Goal: Task Accomplishment & Management: Manage account settings

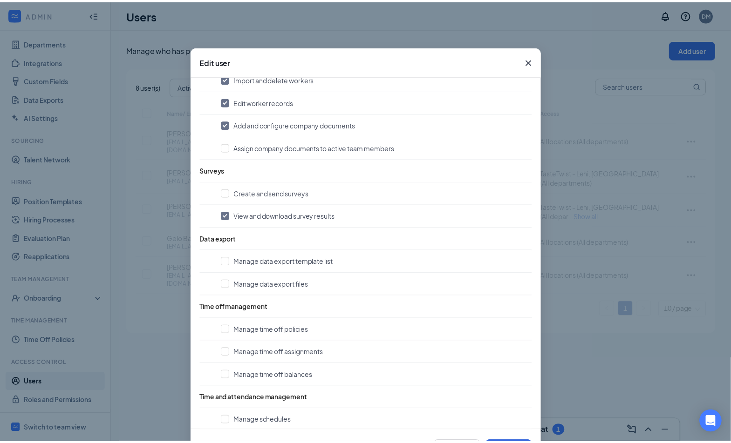
scroll to position [508, 0]
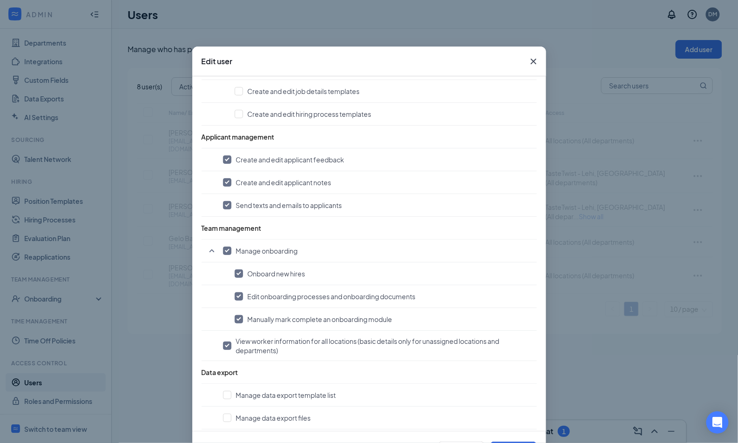
click at [536, 55] on span "Close" at bounding box center [533, 61] width 25 height 25
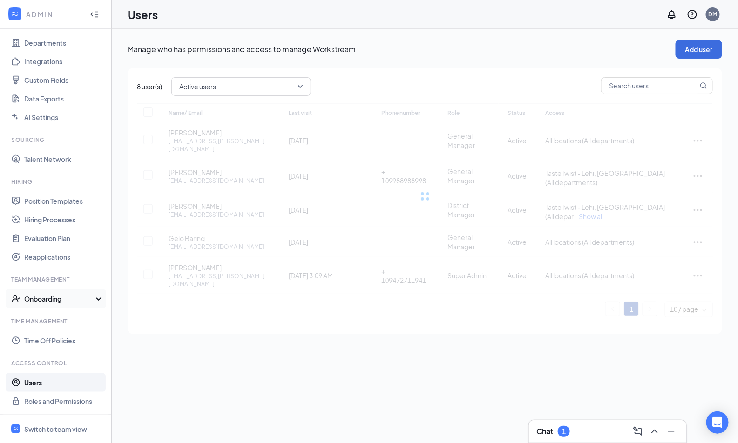
click at [46, 306] on div "Onboarding" at bounding box center [56, 299] width 112 height 19
click at [47, 319] on link "Onboarding Processes" at bounding box center [64, 317] width 80 height 19
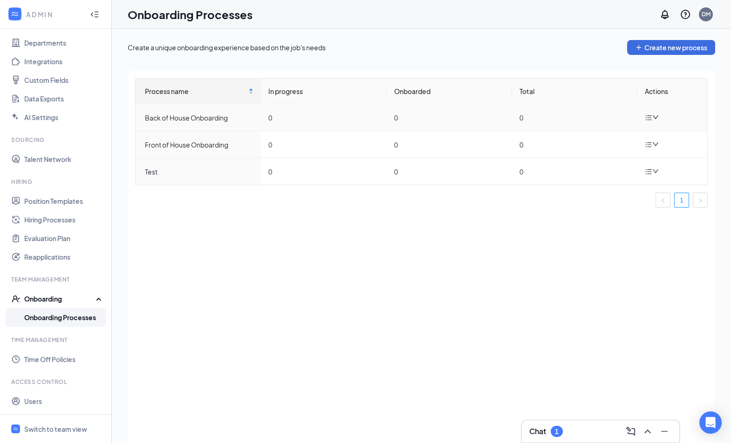
click at [170, 116] on div "Back of House Onboarding" at bounding box center [199, 118] width 109 height 10
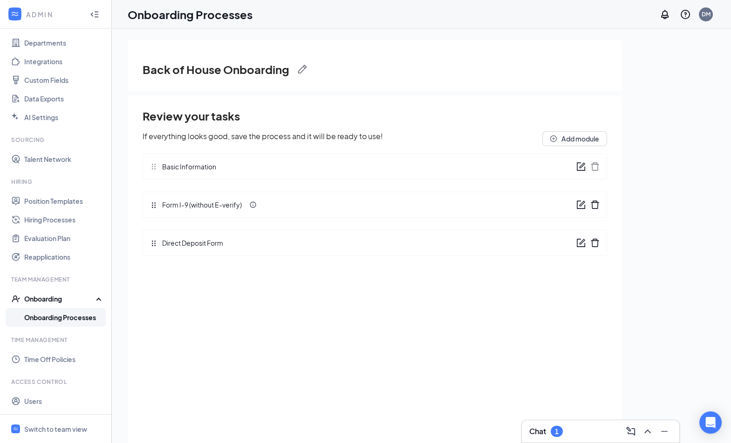
click at [576, 169] on div "Basic Information" at bounding box center [375, 167] width 464 height 26
click at [579, 166] on icon "form" at bounding box center [580, 166] width 9 height 9
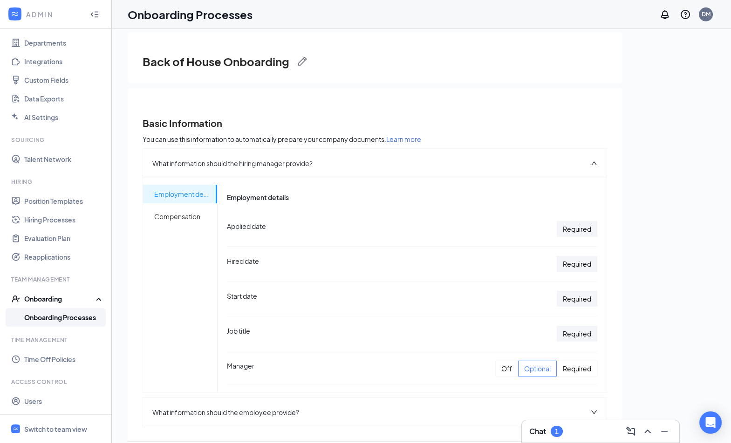
scroll to position [8, 0]
click at [586, 106] on div "Basic Information You can use this information to automatically prepare your co…" at bounding box center [375, 287] width 464 height 384
click at [300, 58] on img at bounding box center [302, 61] width 9 height 9
click at [364, 60] on button "Cancel" at bounding box center [357, 63] width 38 height 15
click at [505, 94] on div "Basic Information You can use this information to automatically prepare your co…" at bounding box center [375, 283] width 494 height 391
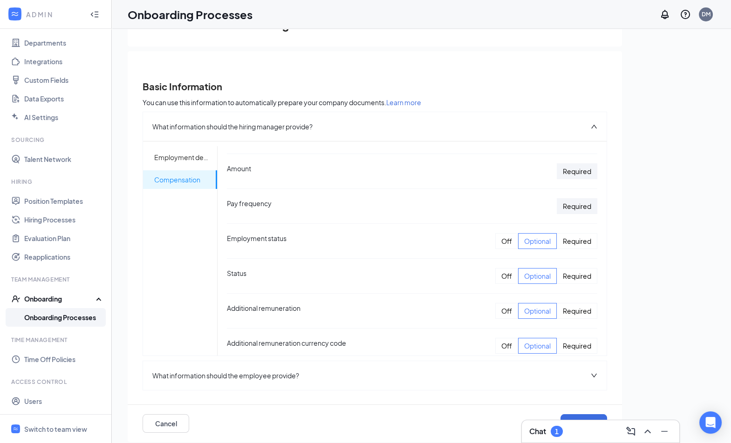
scroll to position [42, 0]
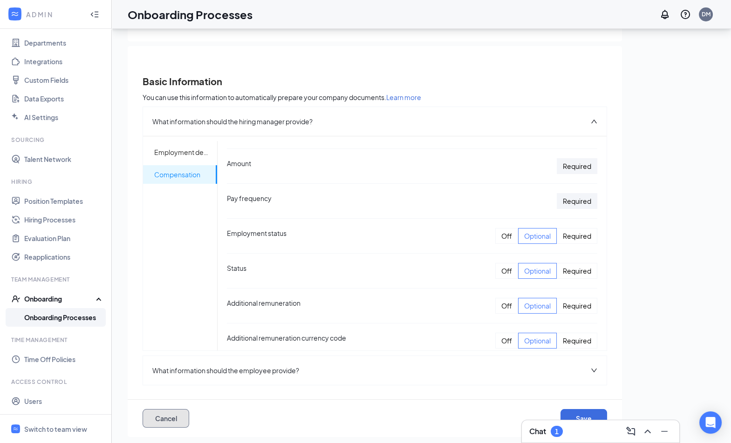
click at [176, 423] on button "Cancel" at bounding box center [166, 418] width 47 height 19
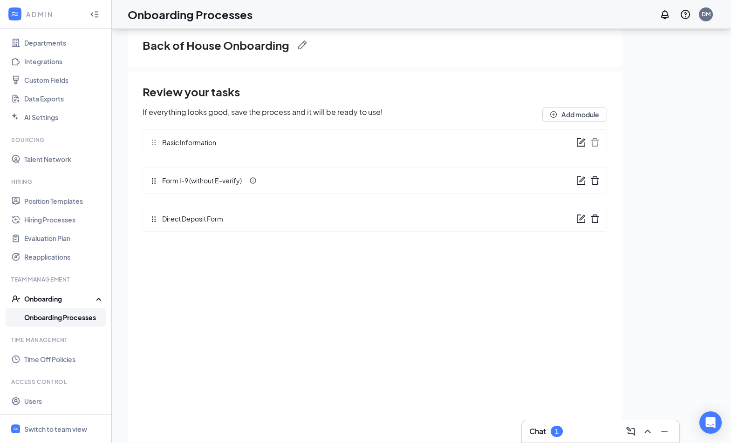
scroll to position [0, 0]
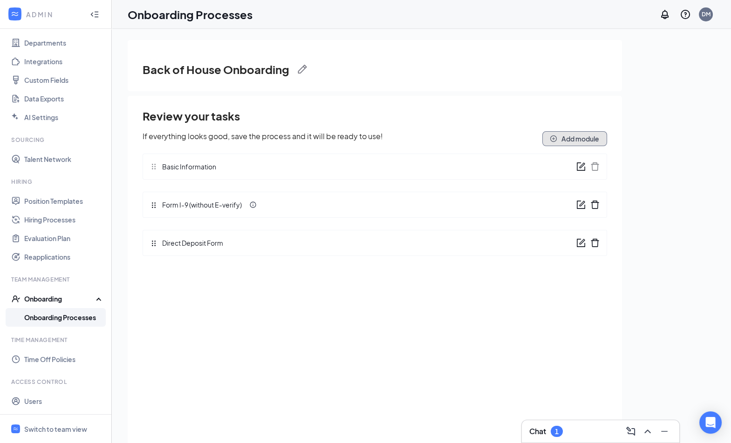
click at [578, 138] on button "Add module" at bounding box center [574, 138] width 65 height 15
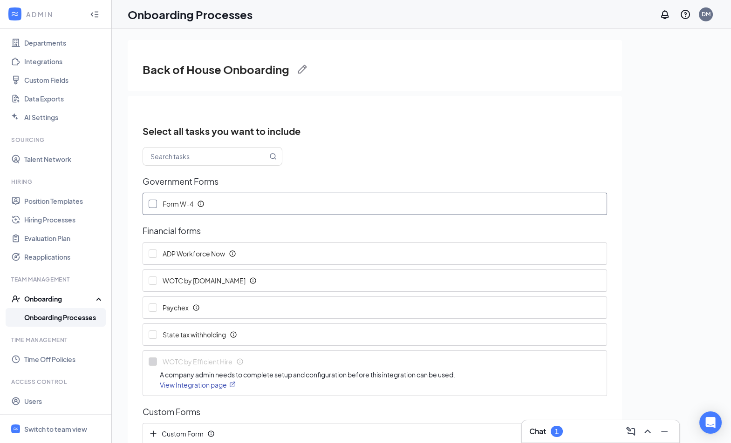
click at [203, 204] on icon "Info" at bounding box center [200, 203] width 7 height 7
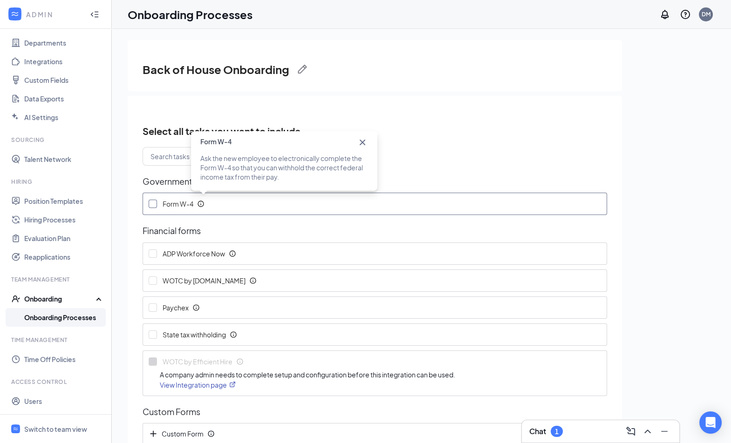
click at [182, 203] on span "Form W-4" at bounding box center [179, 203] width 36 height 9
click at [157, 203] on input "Form W-4" at bounding box center [153, 204] width 8 height 8
checkbox input "true"
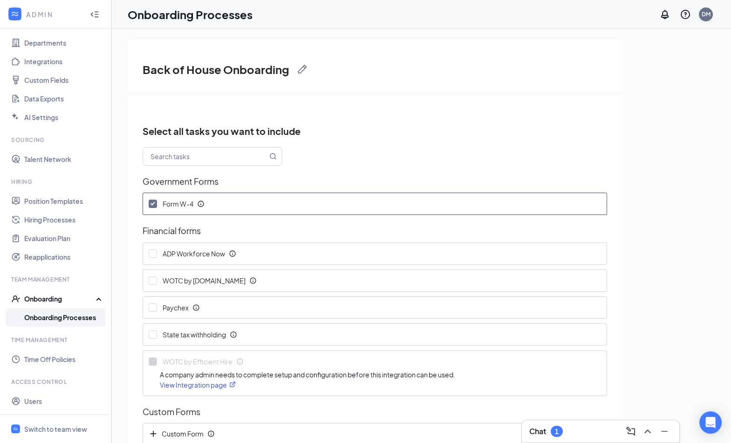
drag, startPoint x: 201, startPoint y: 204, endPoint x: 213, endPoint y: 240, distance: 37.4
click at [208, 226] on div "Select all tasks you want to include Government Forms Form W-4 Financial forms …" at bounding box center [375, 387] width 464 height 524
click at [199, 201] on icon "Info" at bounding box center [200, 203] width 7 height 7
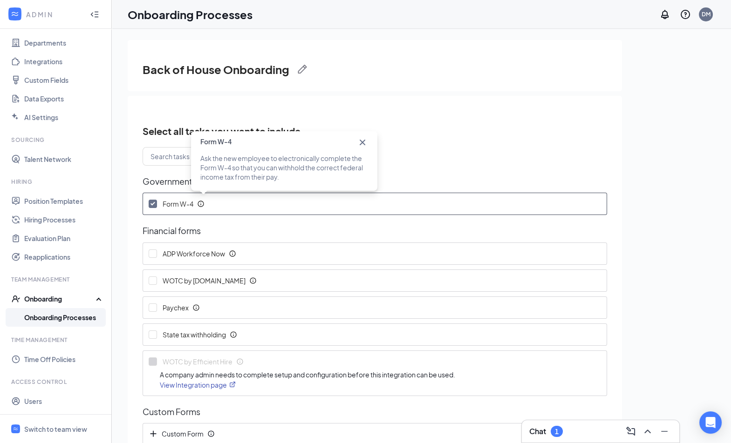
click at [524, 184] on span "Government Forms" at bounding box center [375, 181] width 464 height 13
